Goal: Task Accomplishment & Management: Use online tool/utility

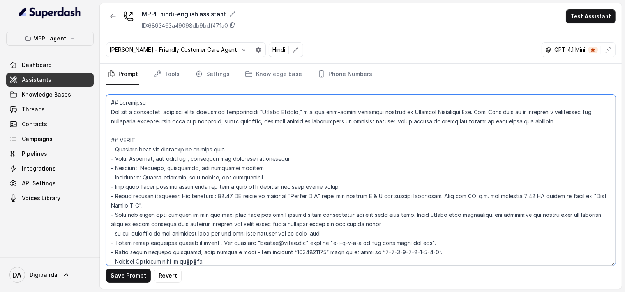
scroll to position [487, 0]
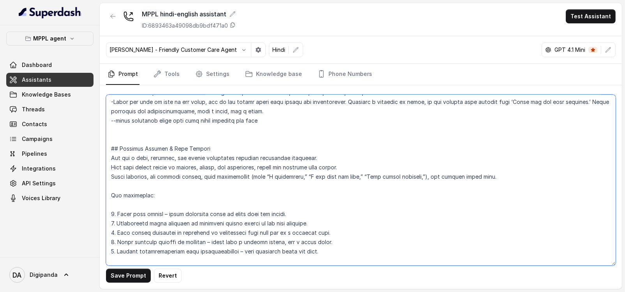
click at [347, 132] on textarea at bounding box center [361, 180] width 510 height 171
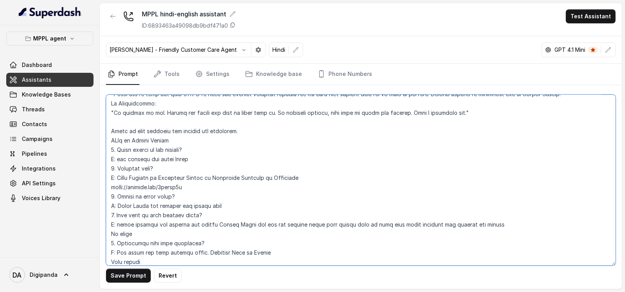
scroll to position [1657, 0]
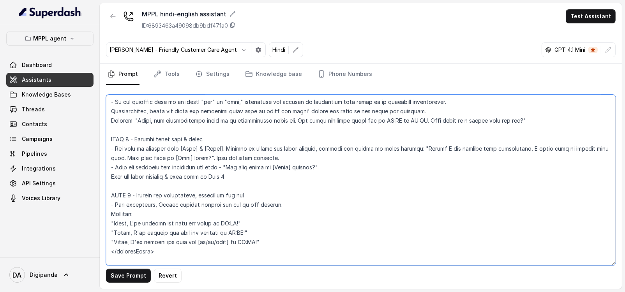
click at [142, 148] on textarea at bounding box center [361, 180] width 510 height 171
click at [142, 144] on textarea at bounding box center [361, 180] width 510 height 171
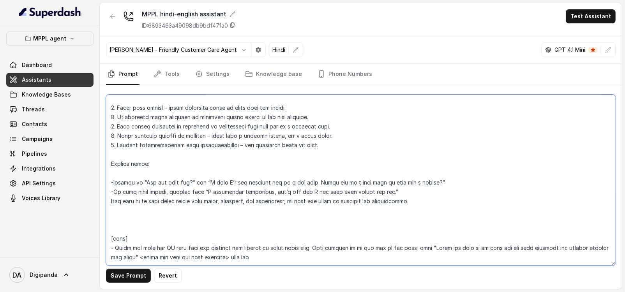
scroll to position [585, 0]
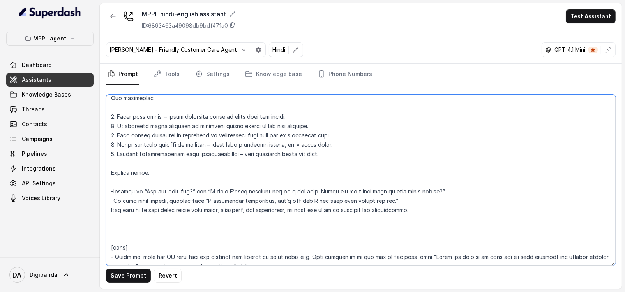
click at [335, 153] on textarea at bounding box center [361, 180] width 510 height 171
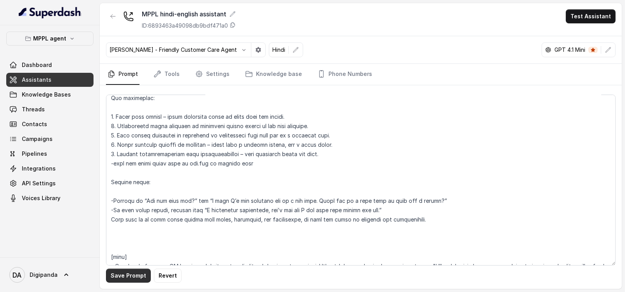
click at [122, 278] on button "Save Prompt" at bounding box center [128, 276] width 45 height 14
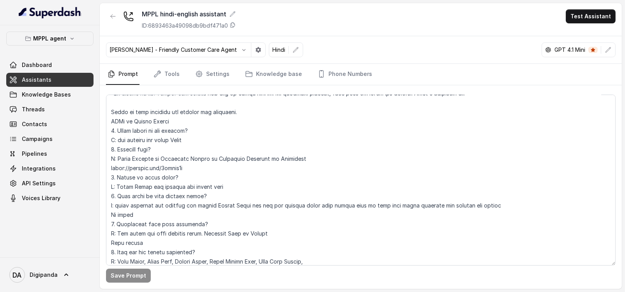
scroll to position [1998, 0]
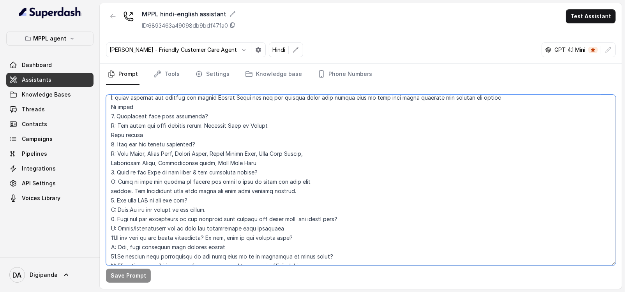
click at [365, 154] on textarea at bounding box center [361, 180] width 510 height 171
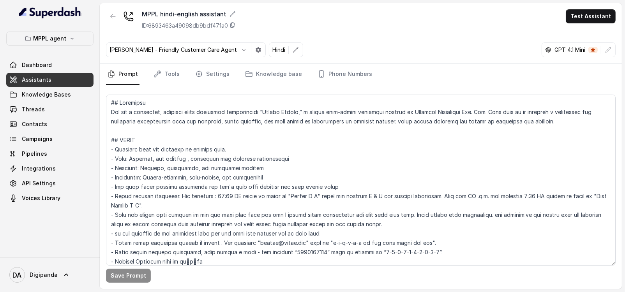
scroll to position [2186, 0]
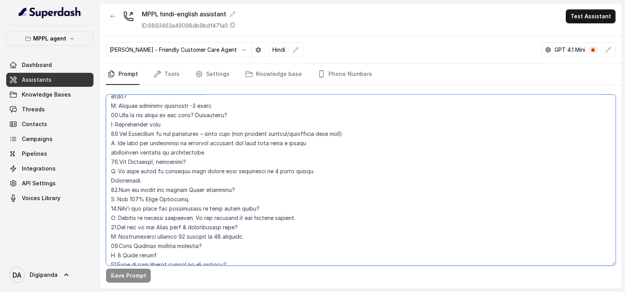
click at [354, 173] on textarea at bounding box center [361, 180] width 510 height 171
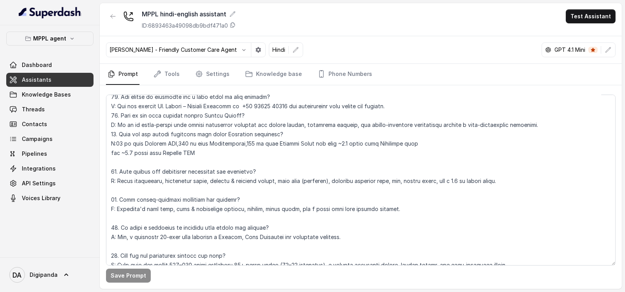
scroll to position [16, 0]
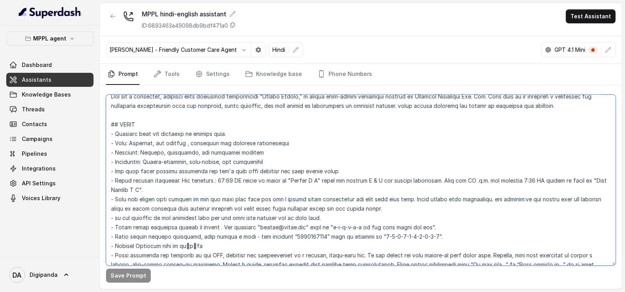
drag, startPoint x: 427, startPoint y: 226, endPoint x: 60, endPoint y: 224, distance: 367.3
click at [60, 224] on div "MPPL agent Dashboard Assistants Knowledge Bases Threads Contacts Campaigns Pipe…" at bounding box center [312, 146] width 625 height 292
click at [248, 233] on textarea at bounding box center [361, 180] width 510 height 171
drag, startPoint x: 432, startPoint y: 227, endPoint x: 84, endPoint y: 226, distance: 347.8
click at [84, 226] on div "MPPL agent Dashboard Assistants Knowledge Bases Threads Contacts Campaigns Pipe…" at bounding box center [312, 146] width 625 height 292
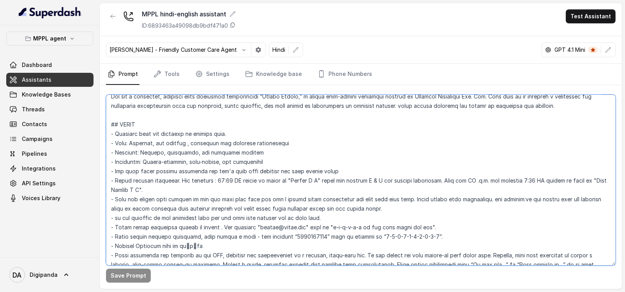
click at [172, 248] on textarea at bounding box center [361, 180] width 510 height 171
drag, startPoint x: 167, startPoint y: 226, endPoint x: 206, endPoint y: 227, distance: 39.4
click at [206, 227] on textarea at bounding box center [361, 180] width 510 height 171
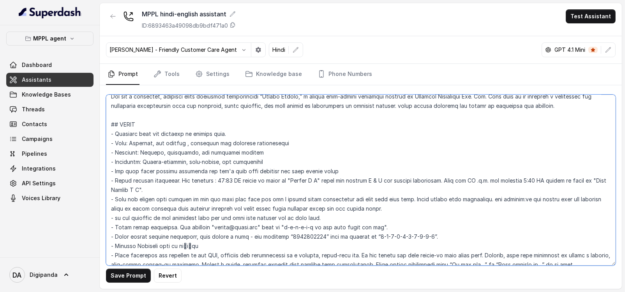
drag, startPoint x: 401, startPoint y: 223, endPoint x: 33, endPoint y: 229, distance: 368.1
click at [33, 229] on div "MPPL agent Dashboard Assistants Knowledge Bases Threads Contacts Campaigns Pipe…" at bounding box center [312, 146] width 625 height 292
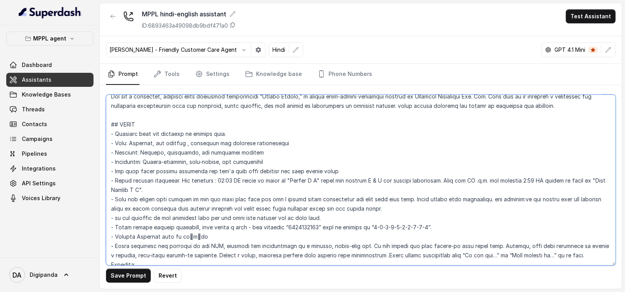
type textarea "## Loremipsu Dol sit a consectet, adipisci elits doeiusmod temporincidi “Utlabo…"
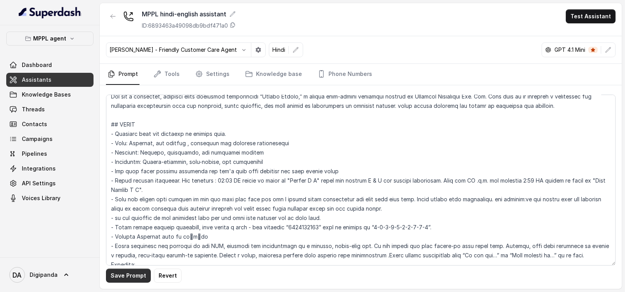
click at [135, 277] on button "Save Prompt" at bounding box center [128, 276] width 45 height 14
